Goal: Task Accomplishment & Management: Manage account settings

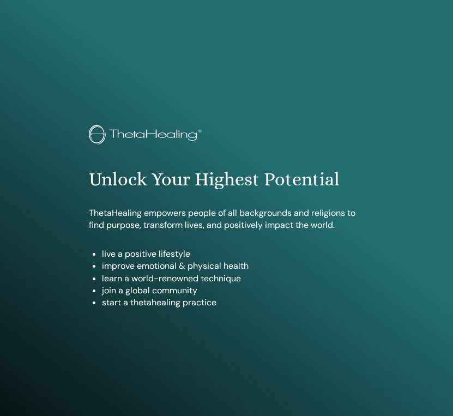
scroll to position [579, 0]
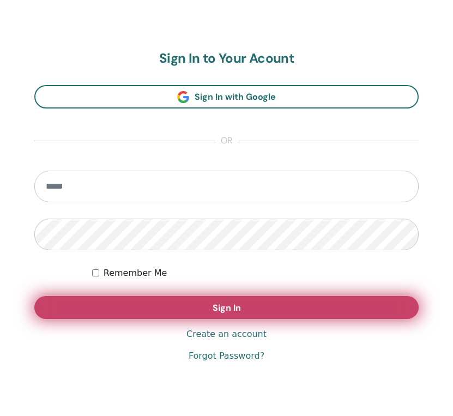
type input "**********"
click at [216, 308] on span "Sign In" at bounding box center [227, 307] width 28 height 11
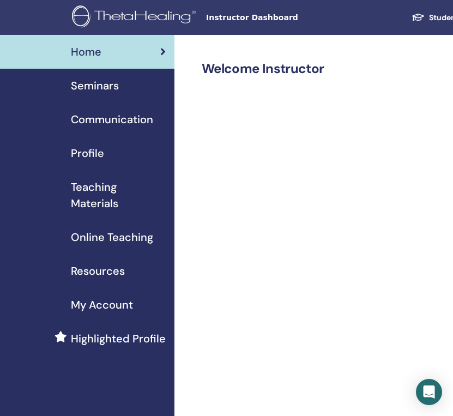
click at [94, 86] on span "Seminars" at bounding box center [95, 85] width 48 height 16
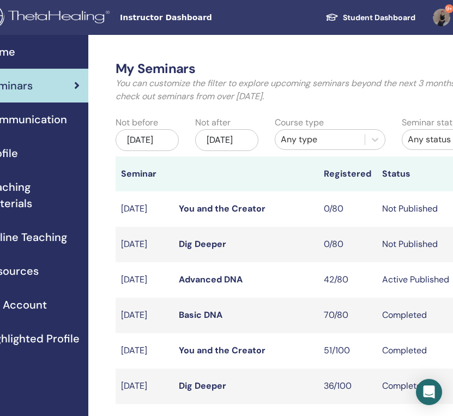
scroll to position [0, 113]
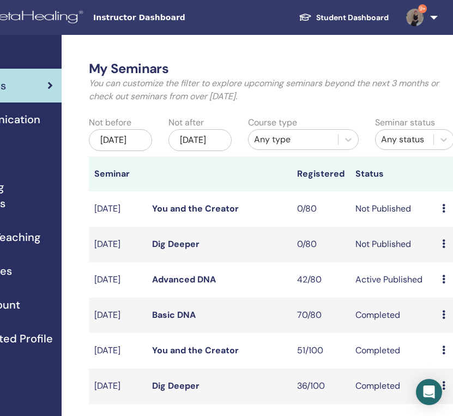
click at [166, 285] on link "Advanced DNA" at bounding box center [184, 279] width 64 height 11
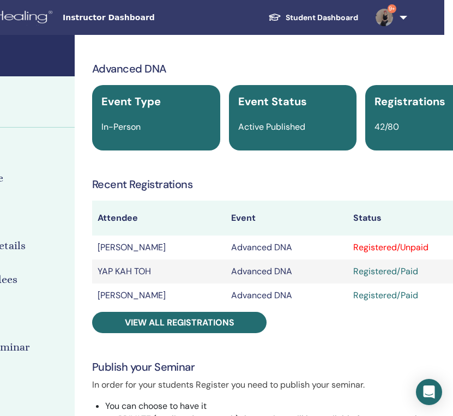
scroll to position [0, 179]
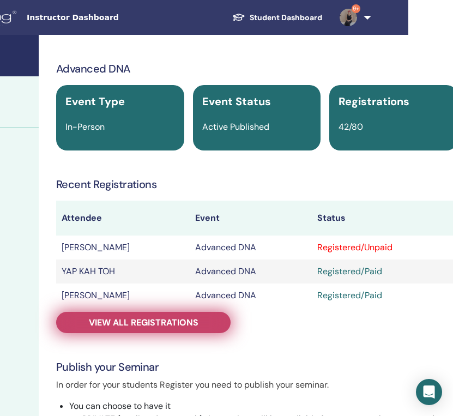
click at [167, 320] on span "View all registrations" at bounding box center [144, 322] width 110 height 11
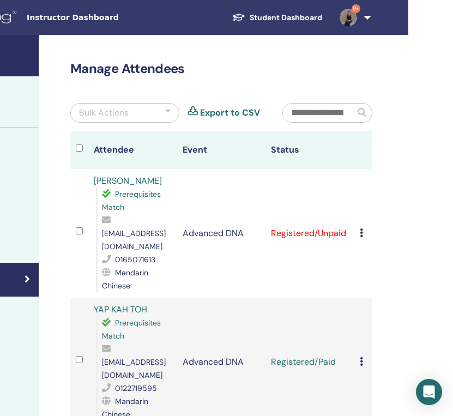
click at [358, 225] on td "Cancel Registration Do not auto-certify Mark as Paid Mark as Unpaid Mark as Abs…" at bounding box center [364, 233] width 18 height 129
click at [364, 228] on div "Cancel Registration Do not auto-certify Mark as Paid Mark as Unpaid Mark as Abs…" at bounding box center [363, 233] width 7 height 13
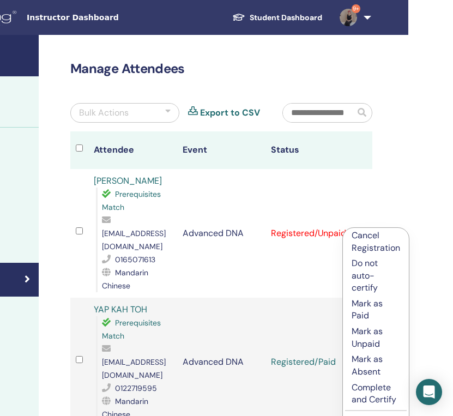
click at [373, 306] on p "Mark as Paid" at bounding box center [376, 310] width 49 height 25
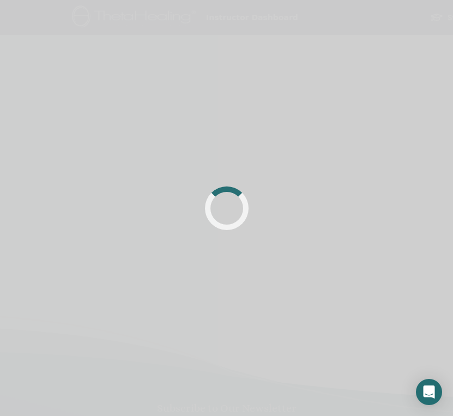
scroll to position [0, 135]
